Goal: Information Seeking & Learning: Learn about a topic

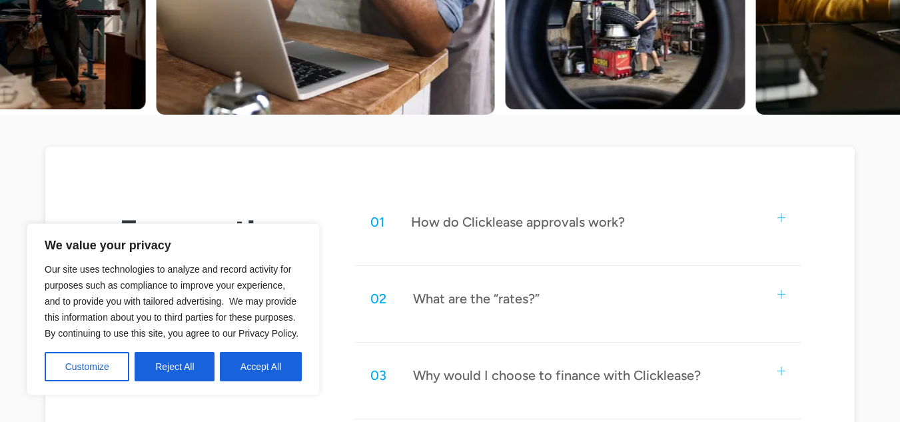
click at [189, 368] on button "Reject All" at bounding box center [175, 366] width 80 height 29
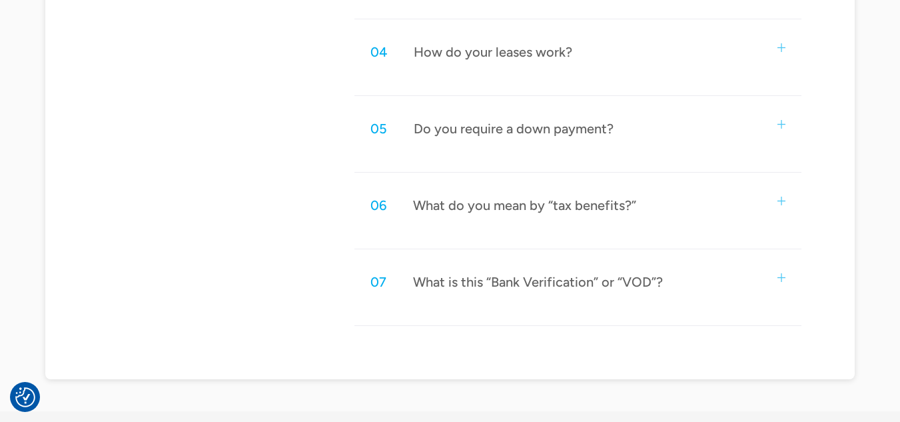
scroll to position [866, 0]
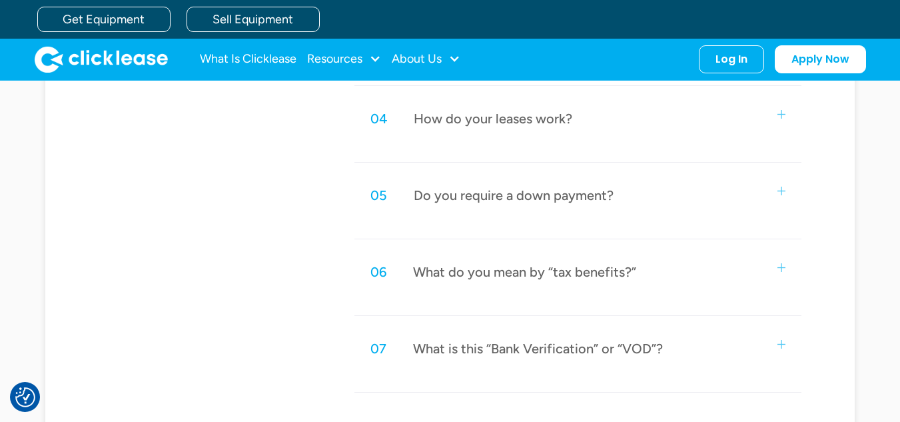
click at [449, 211] on div "05 Do you require a down payment?" at bounding box center [578, 195] width 448 height 44
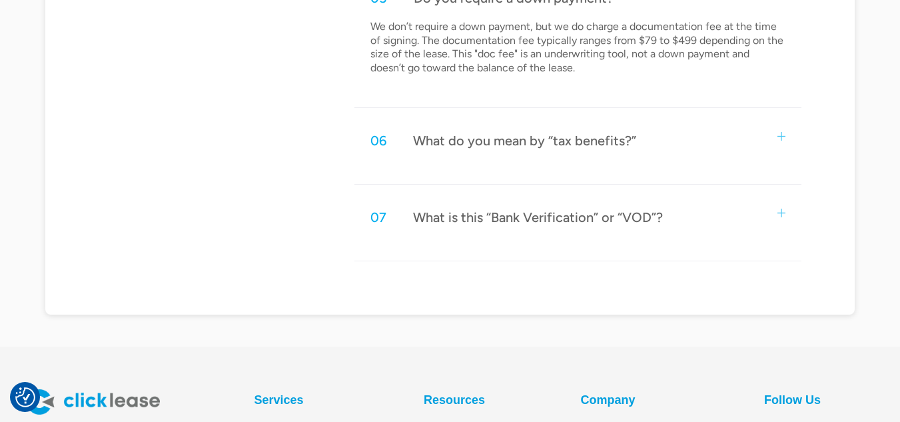
scroll to position [1066, 0]
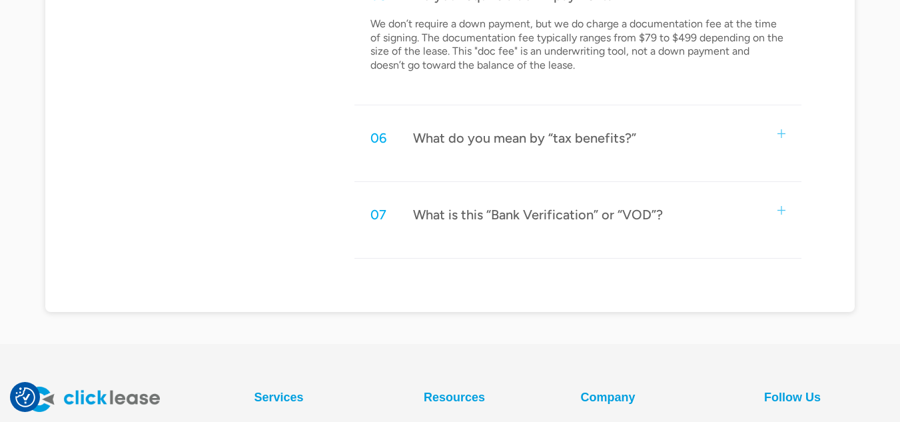
click at [604, 141] on div "What do you mean by “tax benefits?”" at bounding box center [524, 137] width 223 height 17
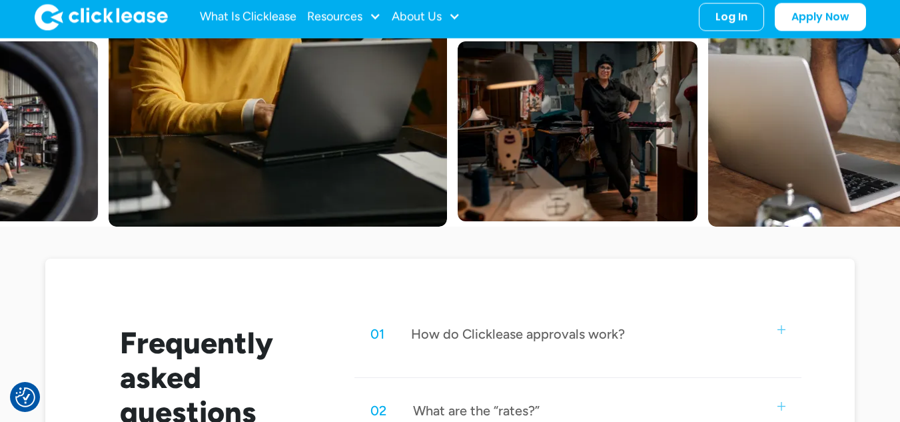
scroll to position [545, 0]
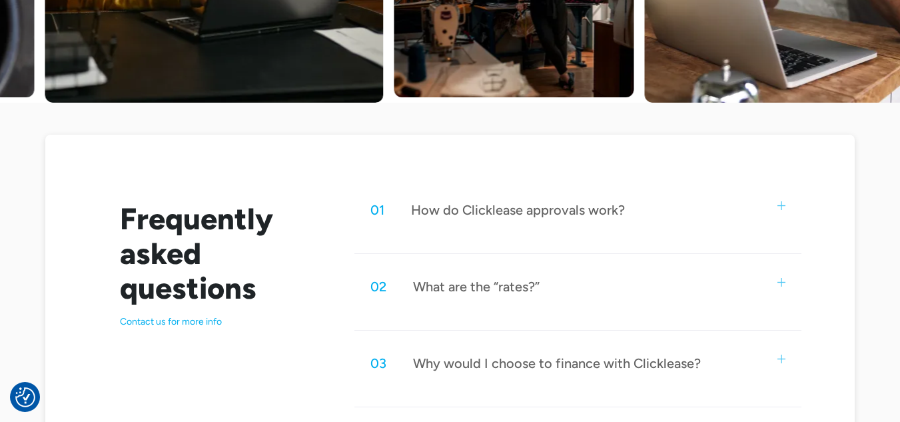
click at [595, 230] on div "01 How do Clicklease approvals work?" at bounding box center [578, 210] width 448 height 44
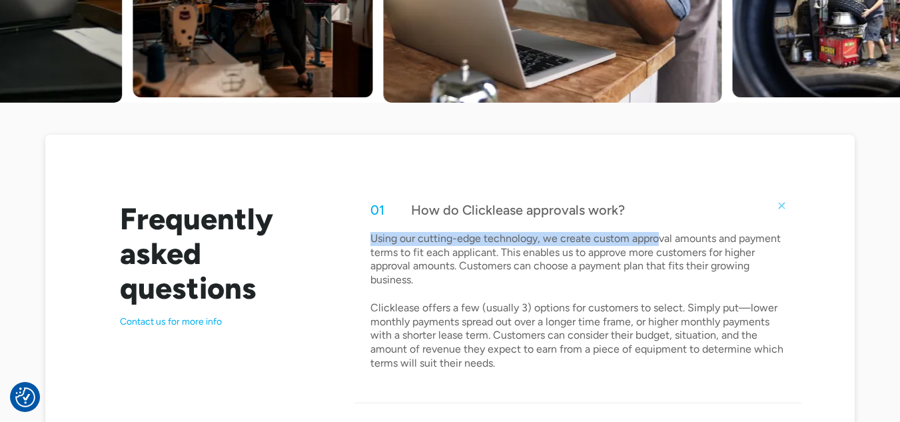
drag, startPoint x: 372, startPoint y: 236, endPoint x: 656, endPoint y: 237, distance: 284.4
click at [659, 238] on p "Using our cutting-edge technology, we create custom approval amounts and paymen…" at bounding box center [578, 301] width 416 height 139
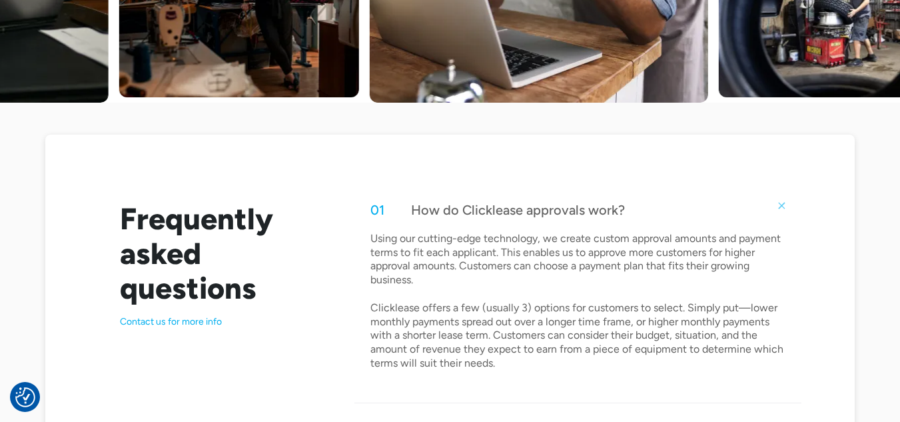
click at [543, 290] on p "Using our cutting-edge technology, we create custom approval amounts and paymen…" at bounding box center [578, 301] width 416 height 139
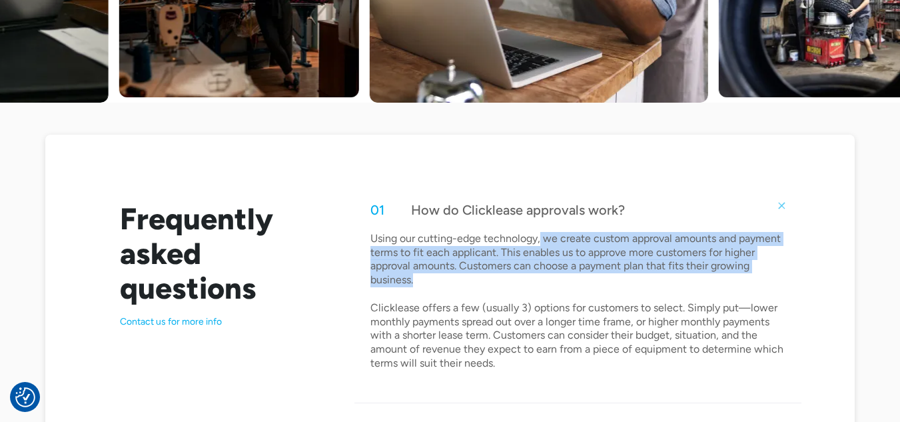
drag, startPoint x: 542, startPoint y: 238, endPoint x: 496, endPoint y: 278, distance: 60.0
click at [496, 278] on p "Using our cutting-edge technology, we create custom approval amounts and paymen…" at bounding box center [578, 301] width 416 height 139
copy p "we create custom approval amounts and payment terms to fit each applicant. This…"
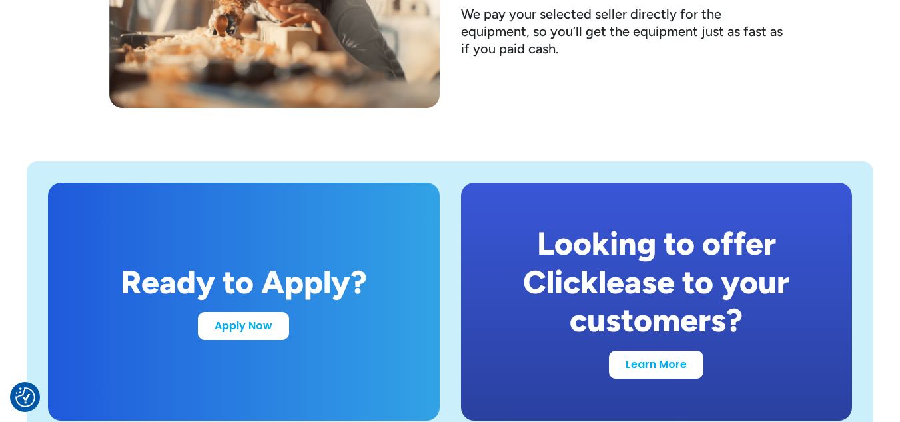
scroll to position [2598, 0]
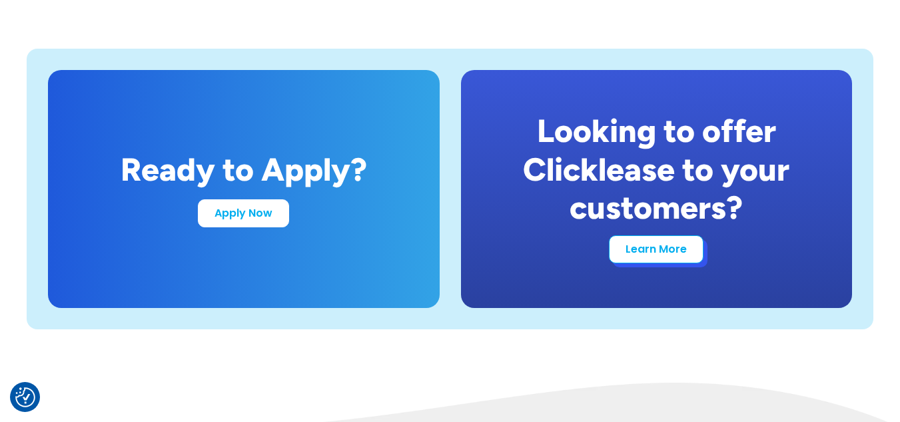
click at [686, 250] on link "Learn More" at bounding box center [656, 249] width 95 height 28
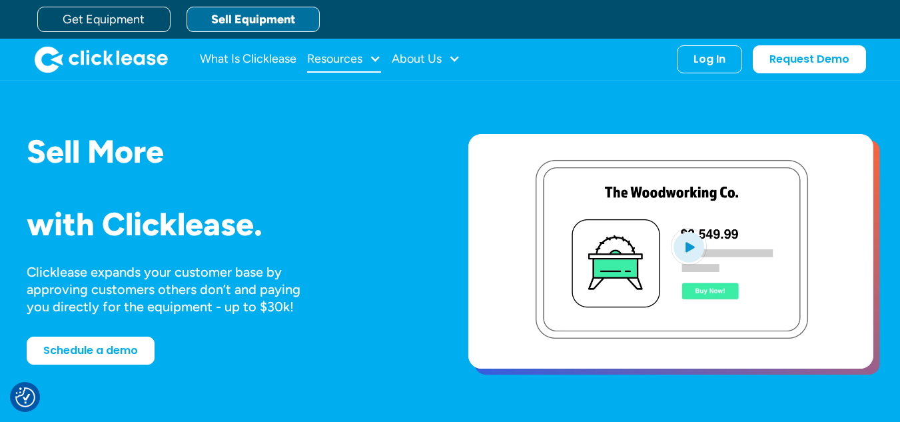
click at [376, 65] on div "Resources" at bounding box center [344, 59] width 74 height 27
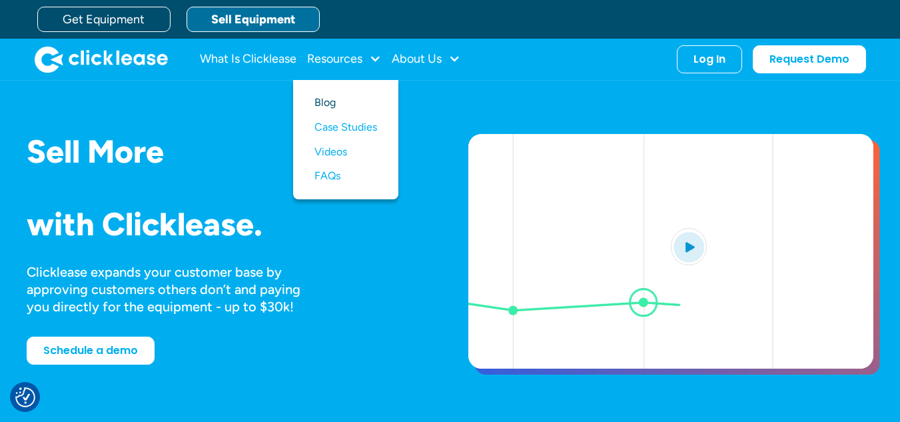
click at [336, 101] on link "Blog" at bounding box center [345, 103] width 63 height 25
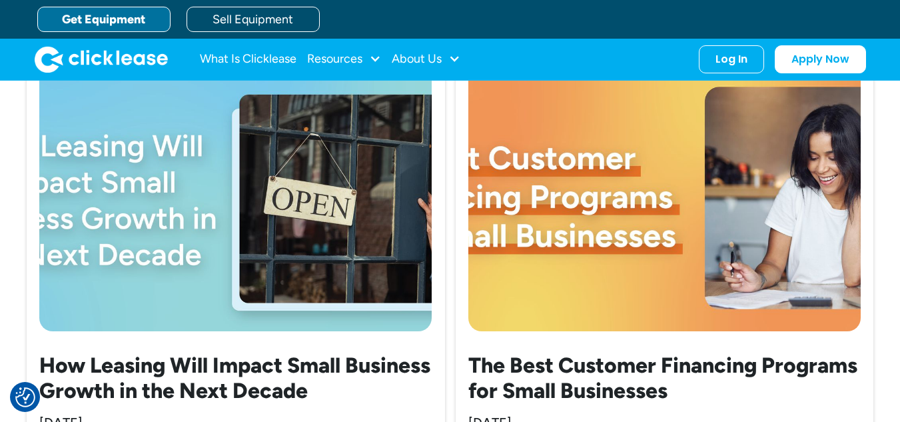
scroll to position [400, 0]
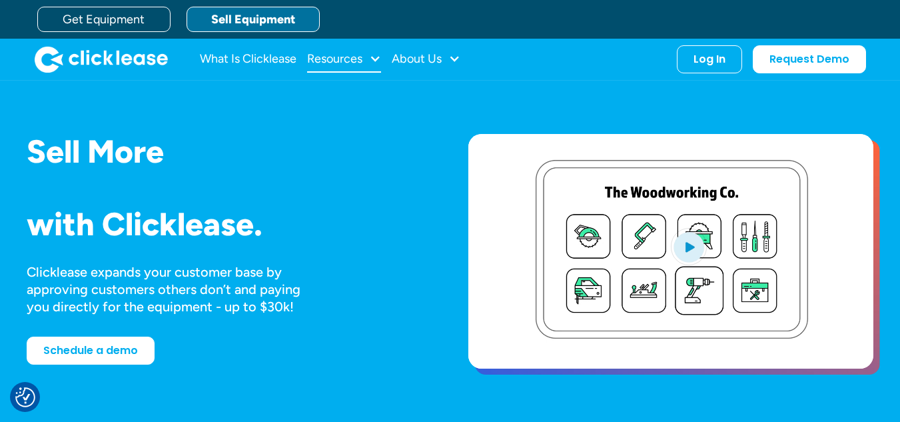
click at [369, 63] on div "Resources" at bounding box center [344, 59] width 74 height 27
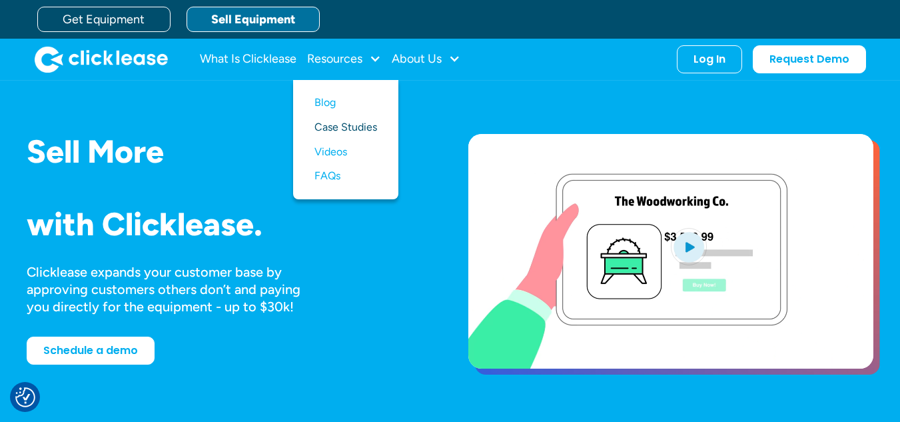
click at [359, 131] on link "Case Studies" at bounding box center [345, 127] width 63 height 25
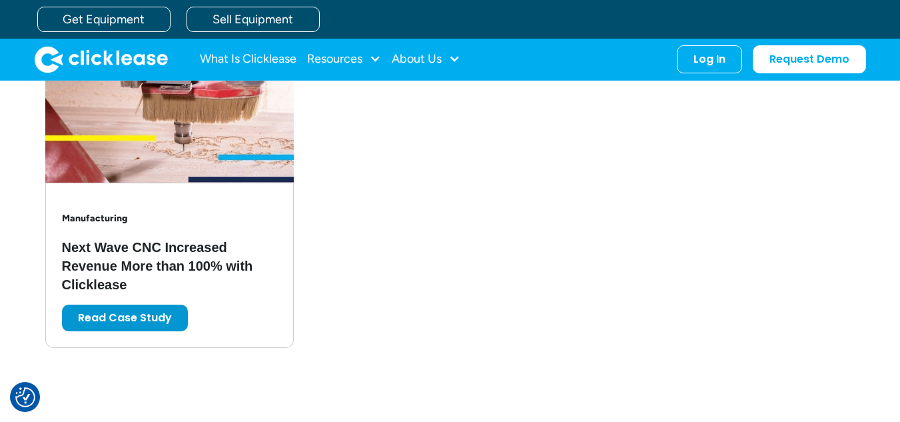
scroll to position [2864, 0]
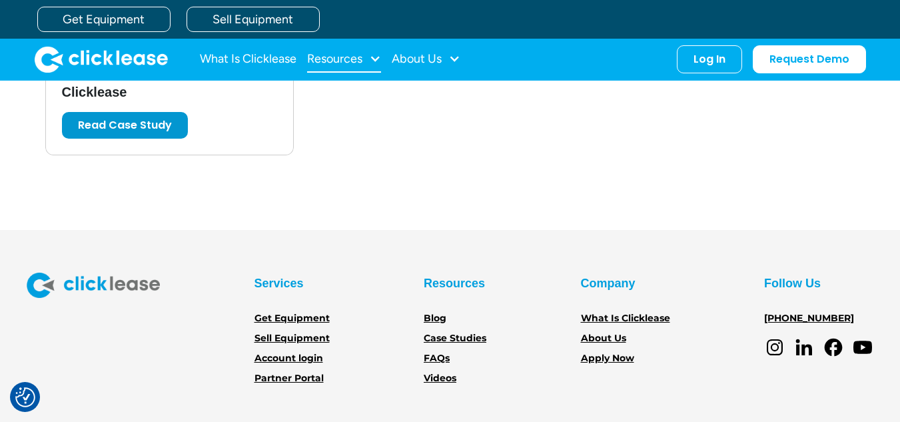
click at [372, 59] on div at bounding box center [375, 59] width 12 height 12
click at [341, 181] on link "FAQs" at bounding box center [345, 176] width 63 height 25
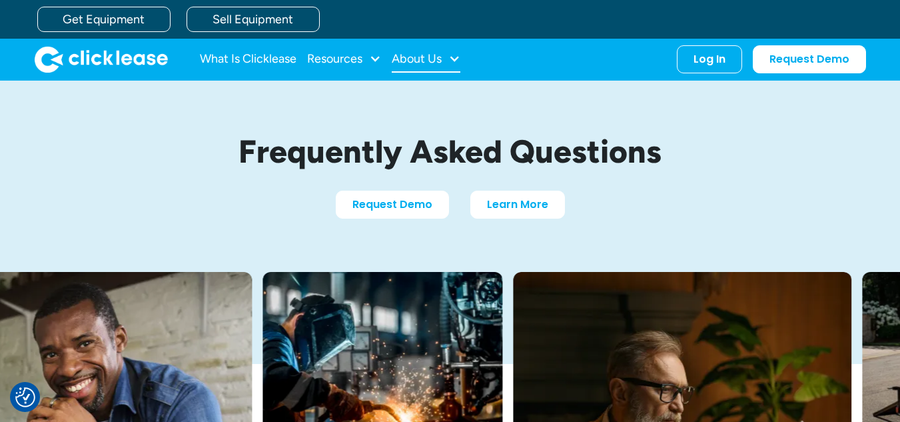
click at [460, 59] on div at bounding box center [454, 59] width 12 height 12
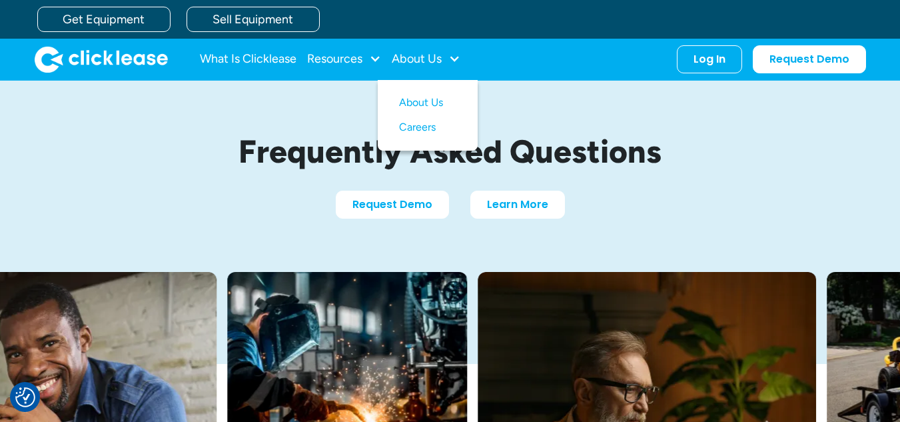
click at [509, 267] on div "Frequently Asked Questions Request Demo Learn More" at bounding box center [450, 176] width 847 height 191
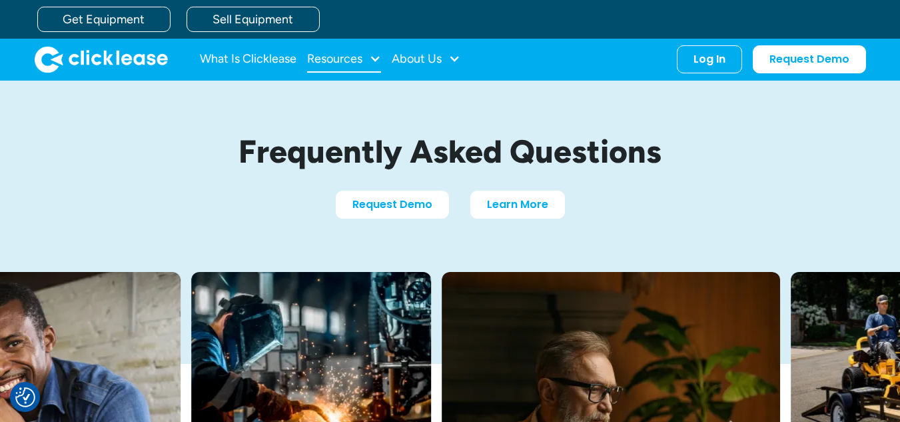
click at [379, 69] on div "Resources" at bounding box center [344, 59] width 74 height 27
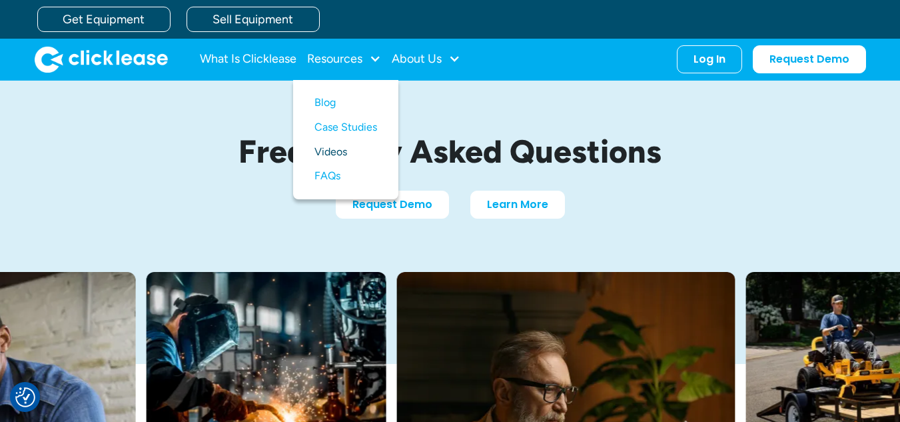
click at [337, 153] on link "Videos" at bounding box center [345, 152] width 63 height 25
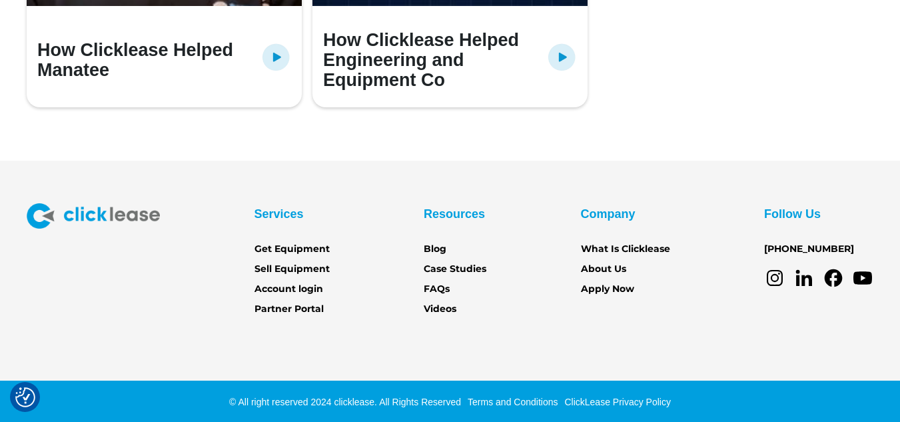
scroll to position [1166, 0]
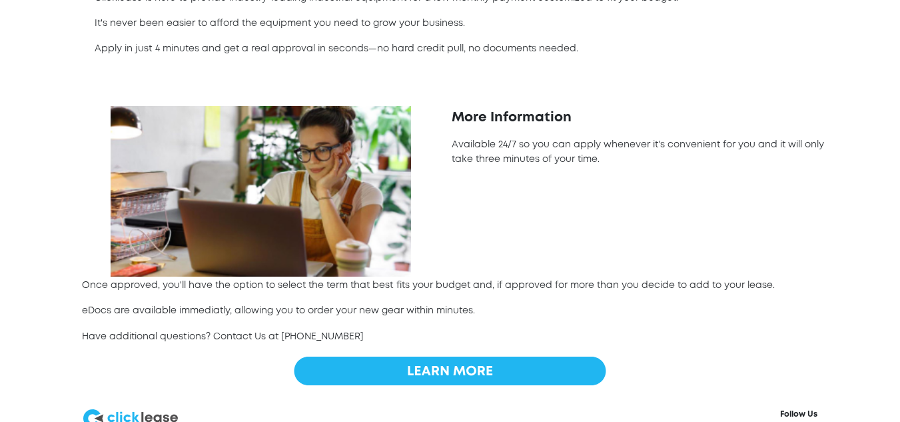
scroll to position [544, 0]
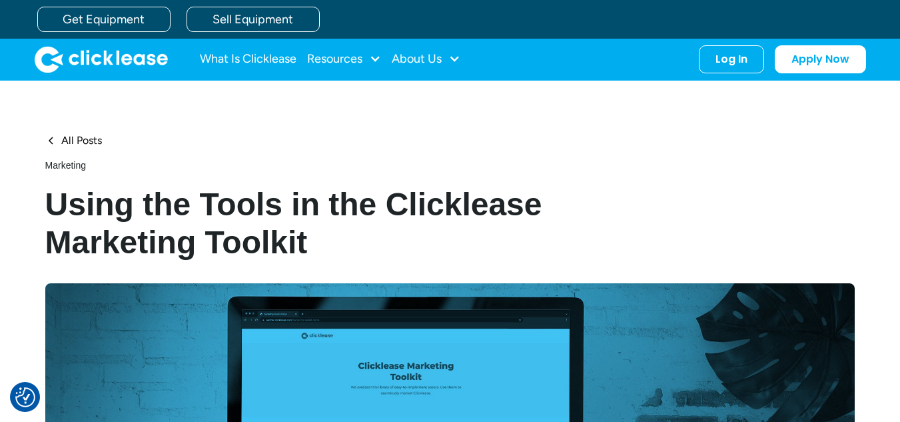
click at [385, 64] on div "What Is Clicklease Resources Blog Case Studies Videos FAQs About Us About Us Ca…" at bounding box center [330, 59] width 260 height 27
click at [379, 63] on div at bounding box center [375, 59] width 12 height 12
click at [717, 195] on div "All Posts marketing Using the Tools in the Clicklease Marketing Toolkit" at bounding box center [450, 198] width 810 height 128
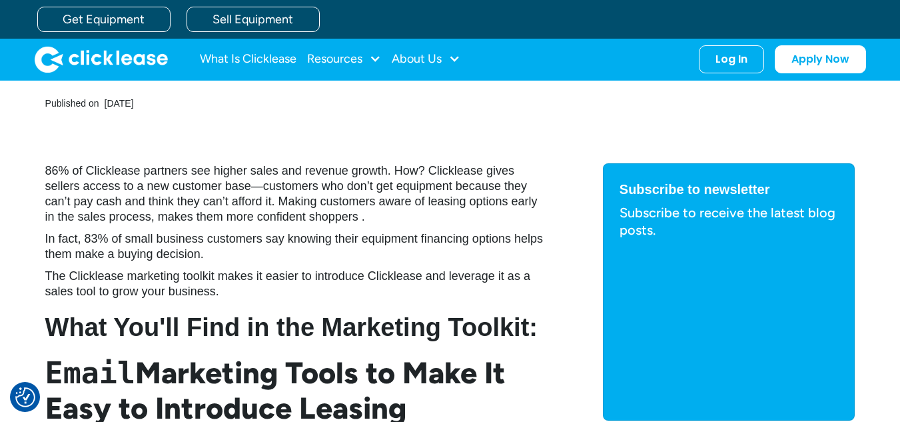
scroll to position [466, 0]
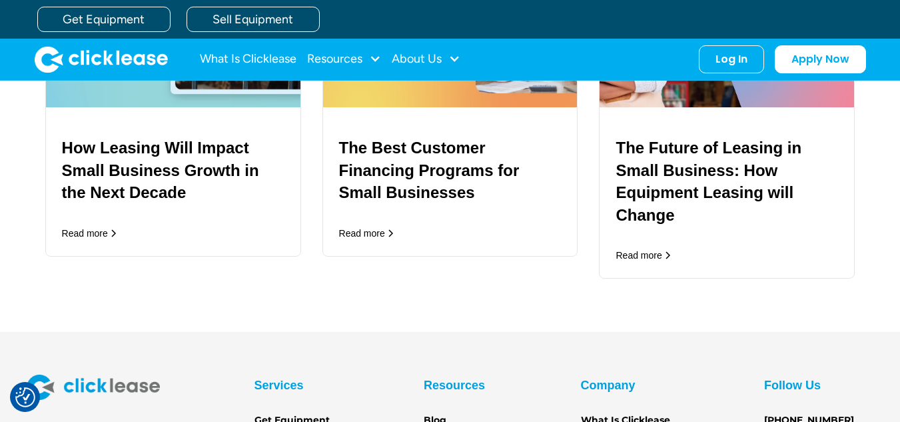
scroll to position [2265, 0]
